Goal: Check status

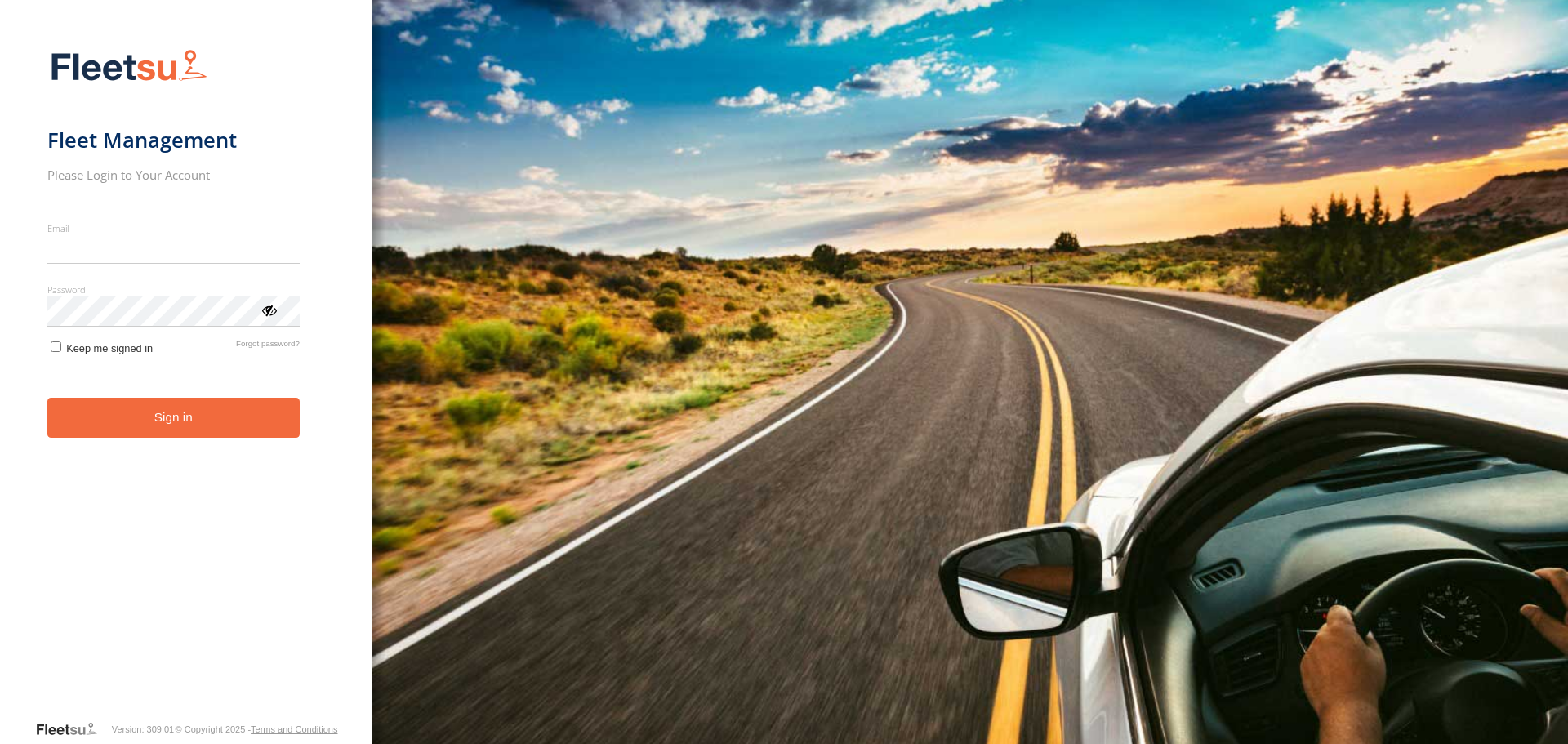
type input "**********"
click at [184, 437] on button "Sign in" at bounding box center [173, 417] width 252 height 40
click at [212, 409] on button "Sign in" at bounding box center [173, 417] width 252 height 40
click at [211, 403] on button "Sign in" at bounding box center [173, 417] width 252 height 40
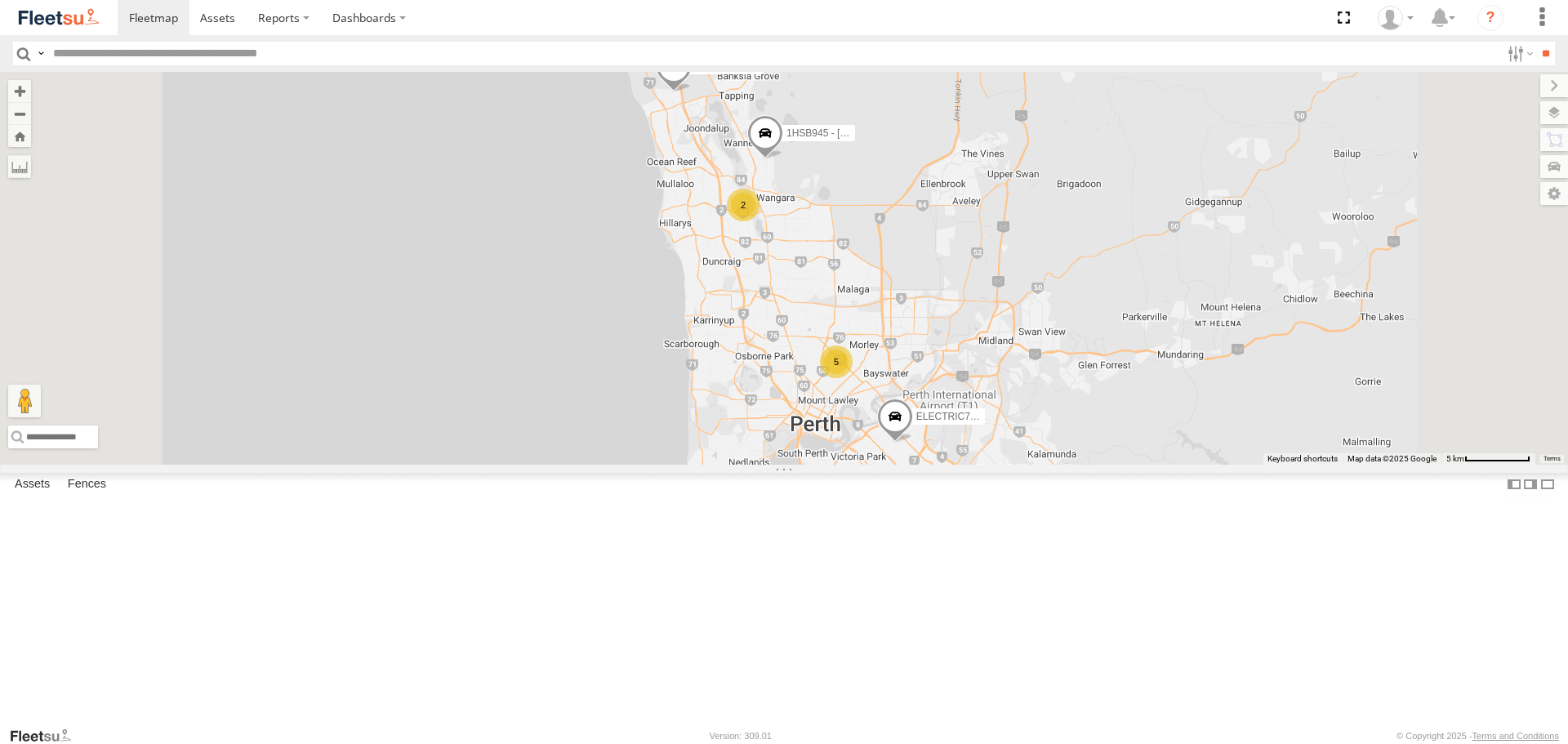
click at [0, 0] on span at bounding box center [0, 0] width 0 height 0
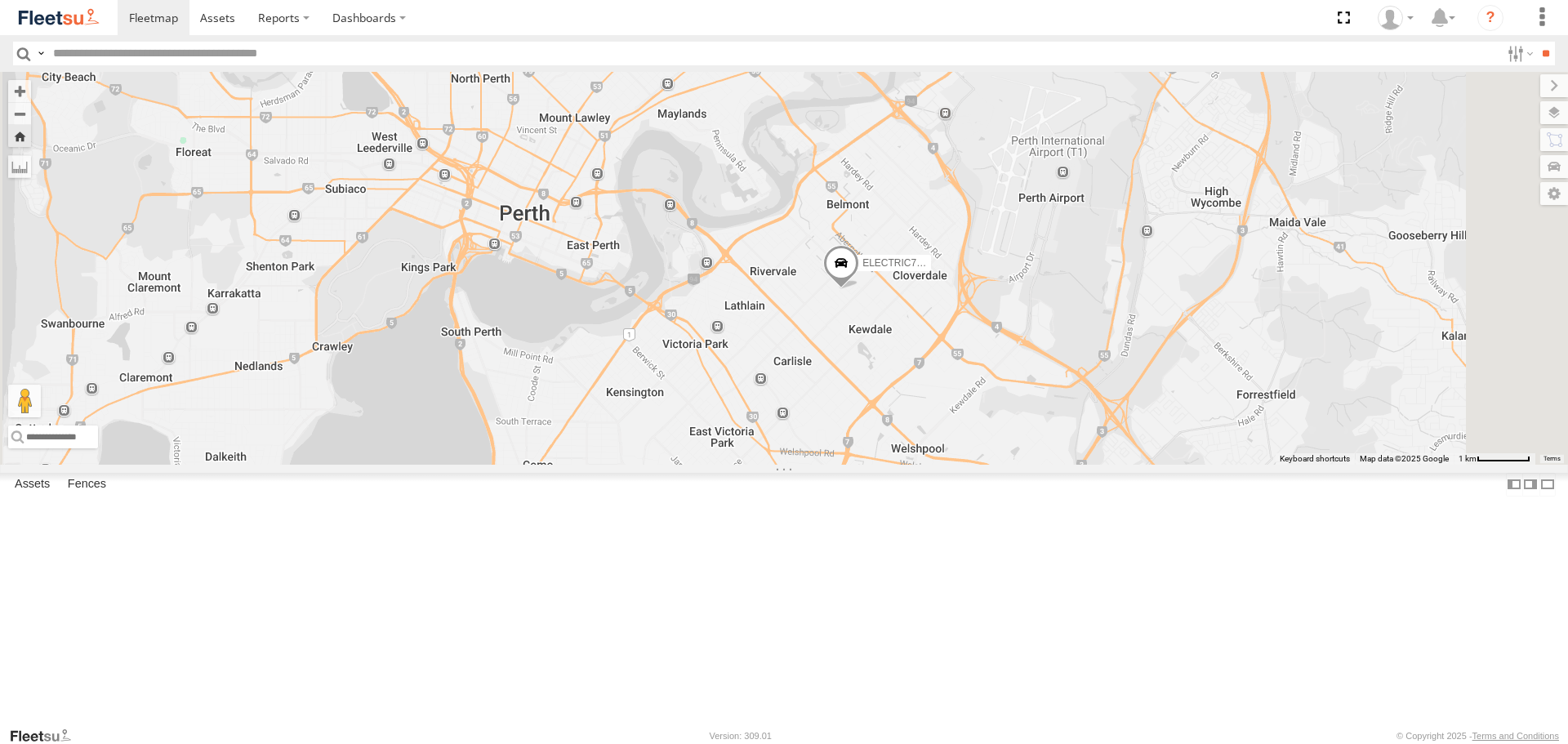
click at [860, 290] on span at bounding box center [841, 267] width 36 height 44
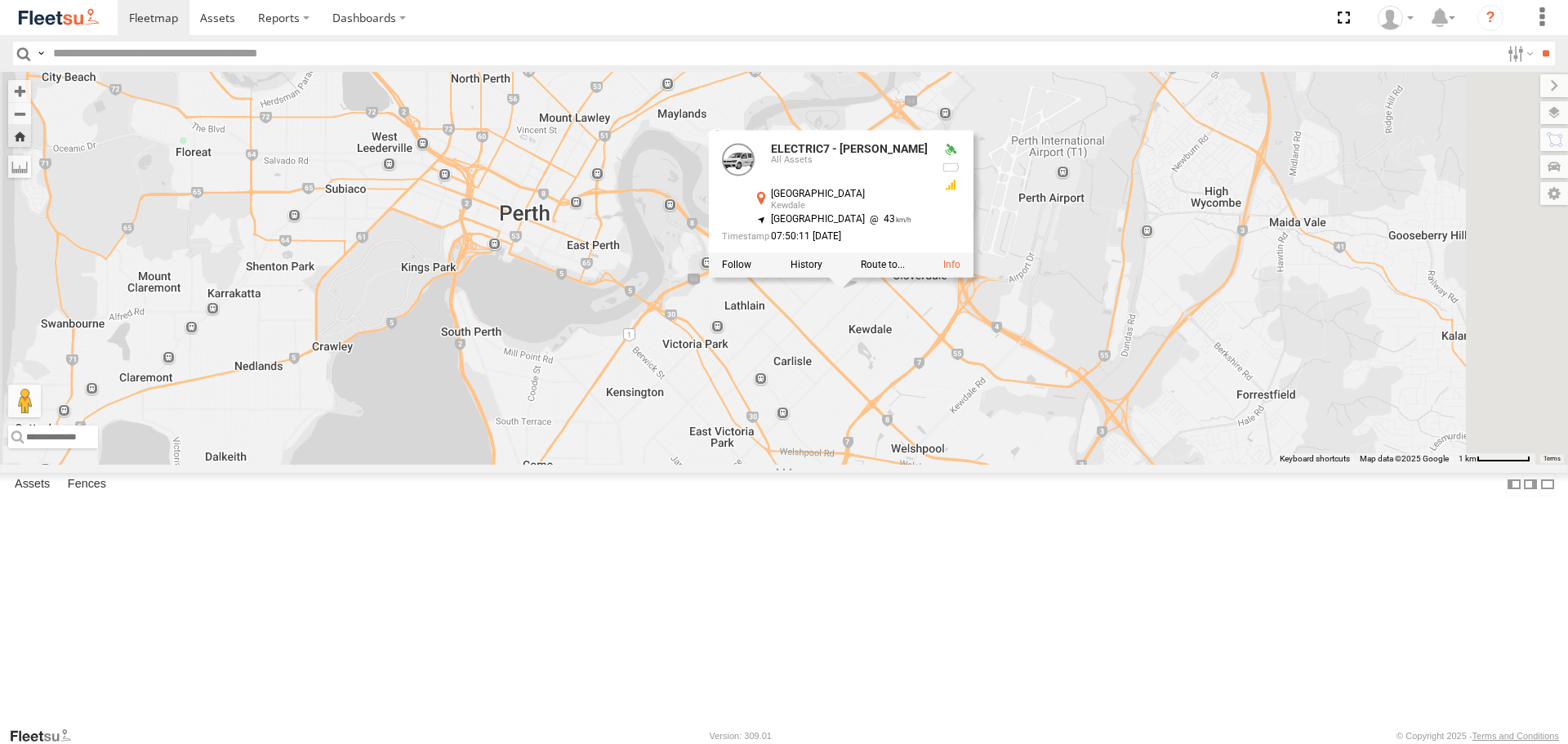
click at [1050, 448] on div "ELECTRIC7 - [PERSON_NAME] ELECTRIC7 - [PERSON_NAME] Assets [GEOGRAPHIC_DATA] -3…" at bounding box center [784, 267] width 1568 height 392
